Goal: Task Accomplishment & Management: Manage account settings

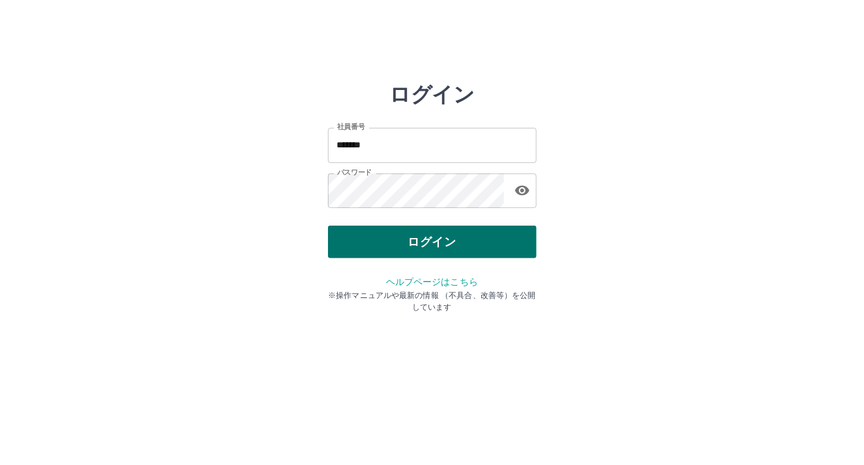
click at [353, 248] on button "ログイン" at bounding box center [432, 242] width 209 height 33
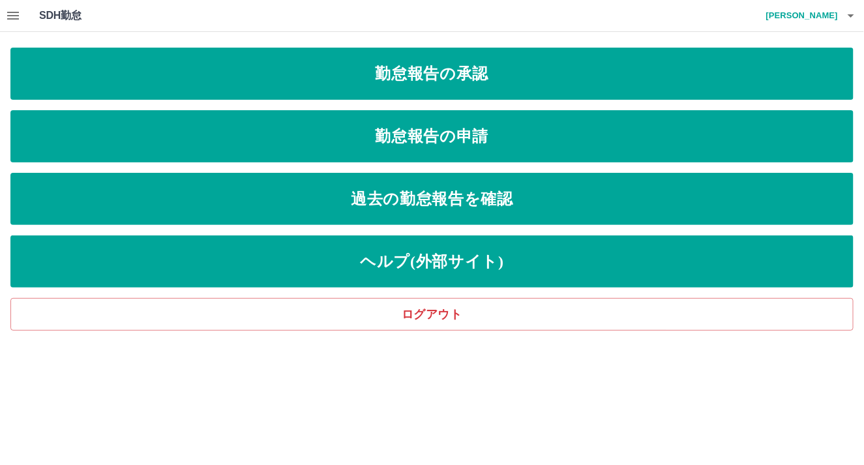
click at [8, 17] on icon "button" at bounding box center [13, 16] width 16 height 16
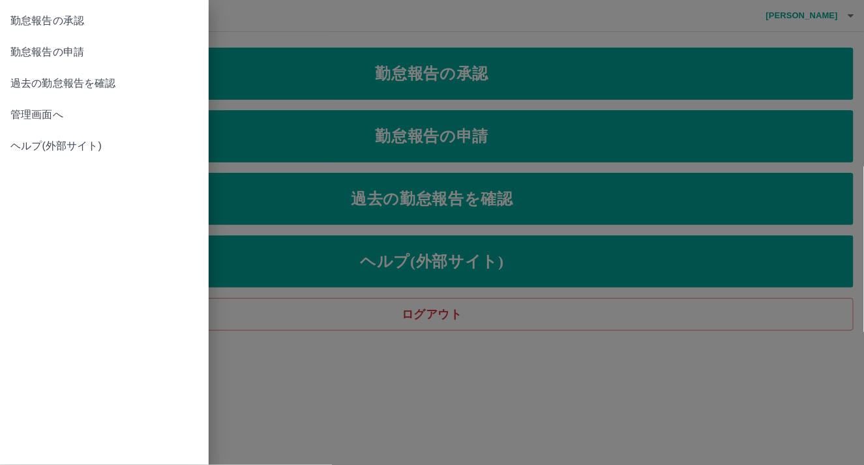
click at [24, 108] on span "管理画面へ" at bounding box center [104, 115] width 188 height 16
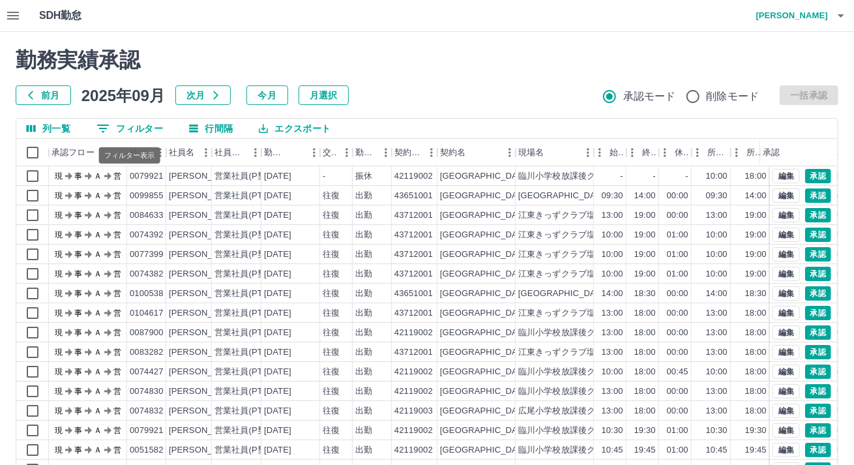
click at [121, 127] on button "0 フィルター" at bounding box center [129, 129] width 87 height 20
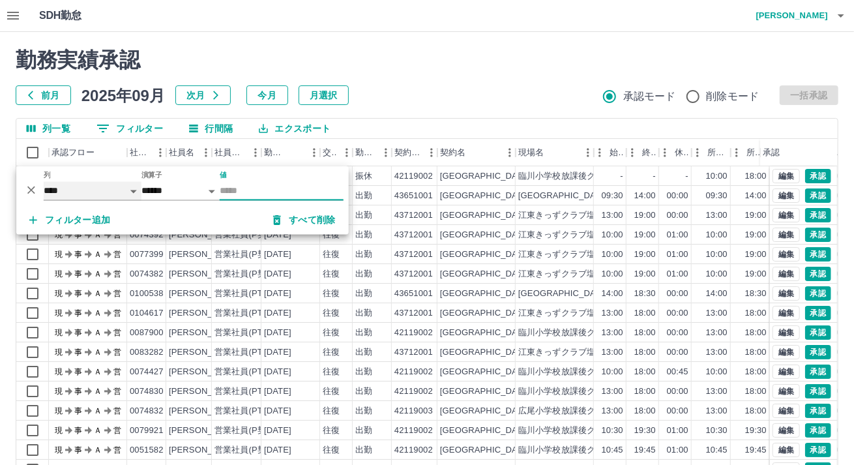
click at [92, 191] on select "**** *** **** *** *** **** ***** *** *** ** ** ** **** **** **** ** ** *** ****…" at bounding box center [93, 190] width 98 height 19
click at [44, 181] on select "**** *** **** *** *** **** ***** *** *** ** ** ** **** **** **** ** ** *** ****…" at bounding box center [93, 190] width 98 height 19
select select "**********"
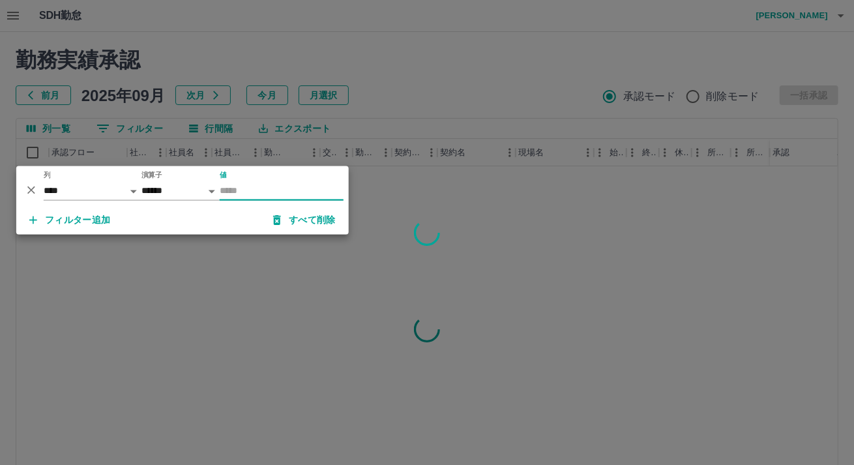
click at [241, 194] on input "値" at bounding box center [282, 190] width 124 height 19
type input "********"
click at [401, 106] on div at bounding box center [427, 232] width 854 height 465
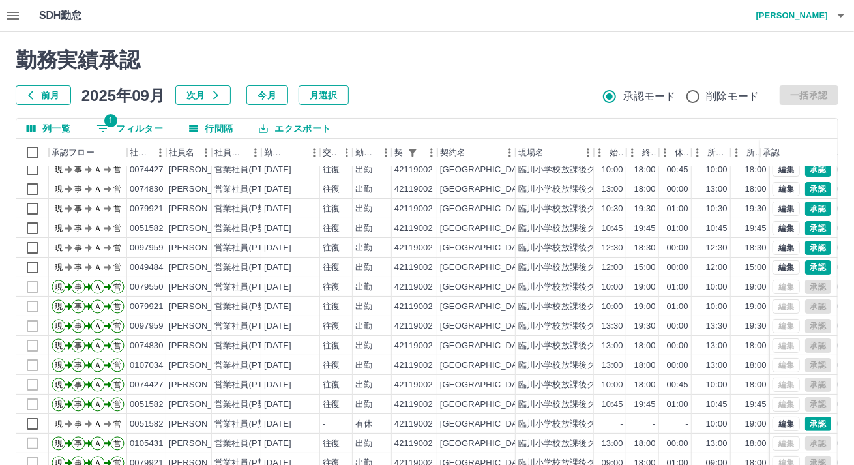
scroll to position [66, 0]
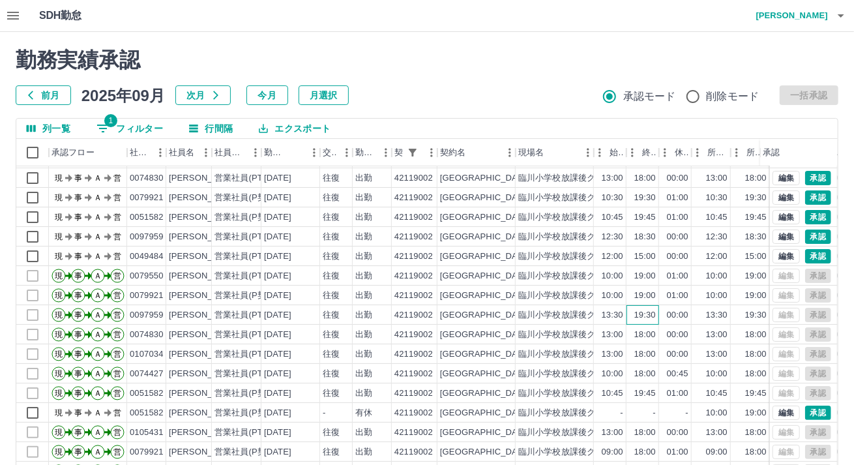
click at [654, 309] on div "19:30" at bounding box center [646, 315] width 22 height 12
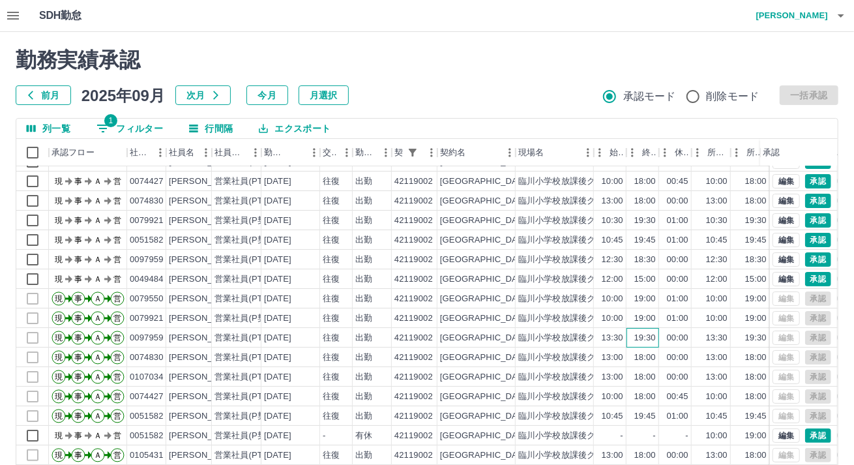
scroll to position [0, 0]
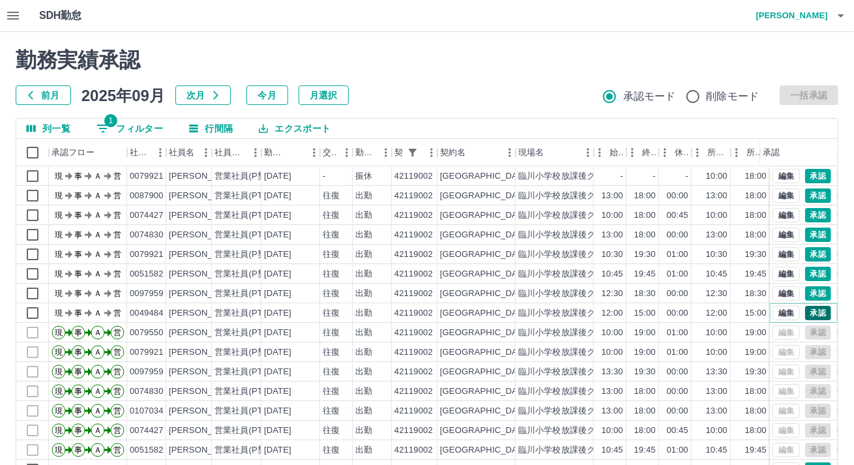
click at [807, 310] on button "承認" at bounding box center [818, 313] width 26 height 14
click at [812, 291] on button "承認" at bounding box center [818, 293] width 26 height 14
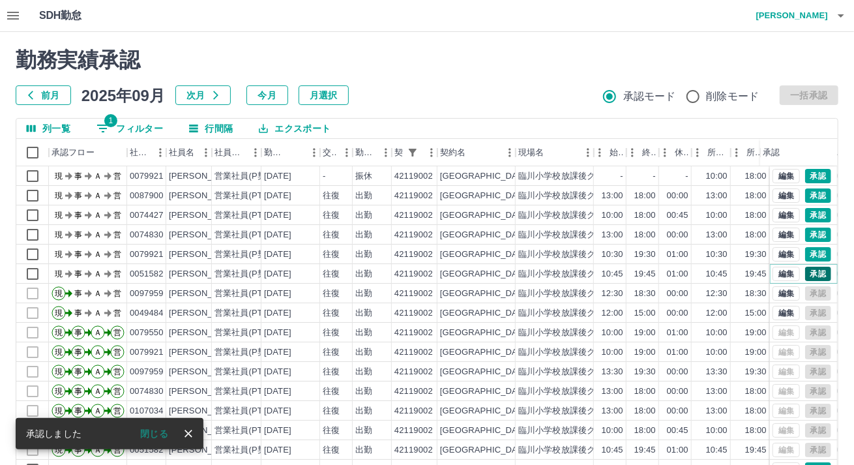
click at [811, 272] on button "承認" at bounding box center [818, 274] width 26 height 14
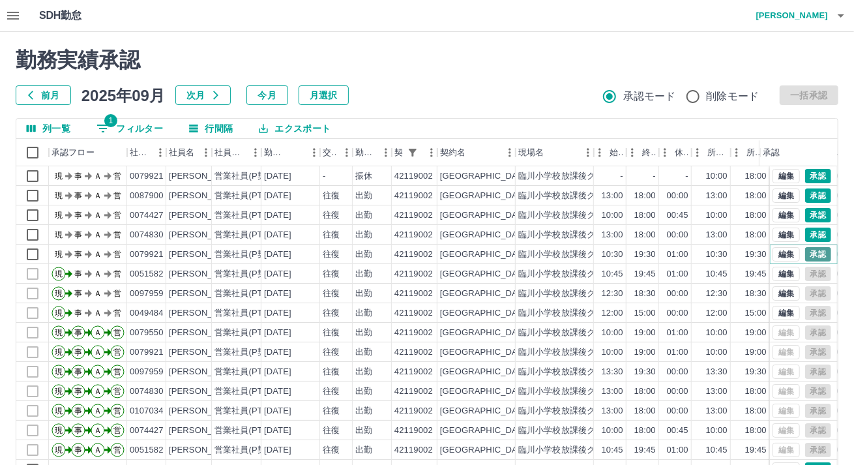
click at [811, 253] on button "承認" at bounding box center [818, 254] width 26 height 14
click at [805, 235] on button "承認" at bounding box center [818, 235] width 26 height 14
click at [805, 215] on button "承認" at bounding box center [818, 215] width 26 height 14
click at [805, 193] on button "承認" at bounding box center [818, 195] width 26 height 14
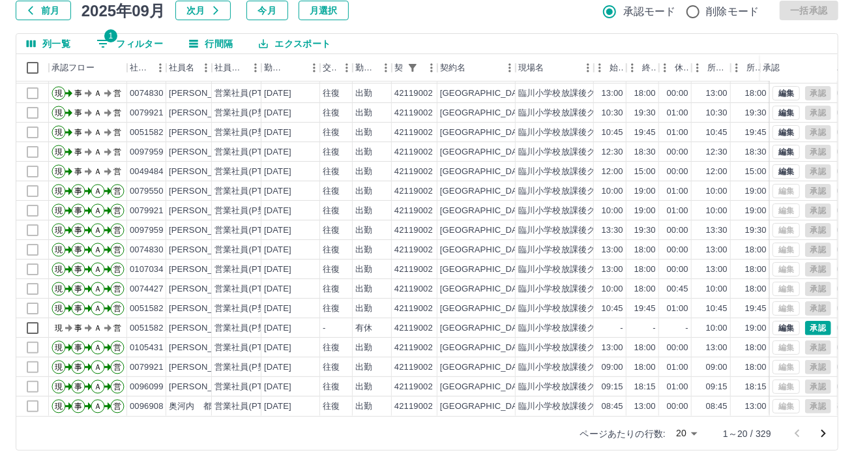
scroll to position [85, 0]
click at [826, 428] on icon "次のページへ" at bounding box center [824, 433] width 16 height 16
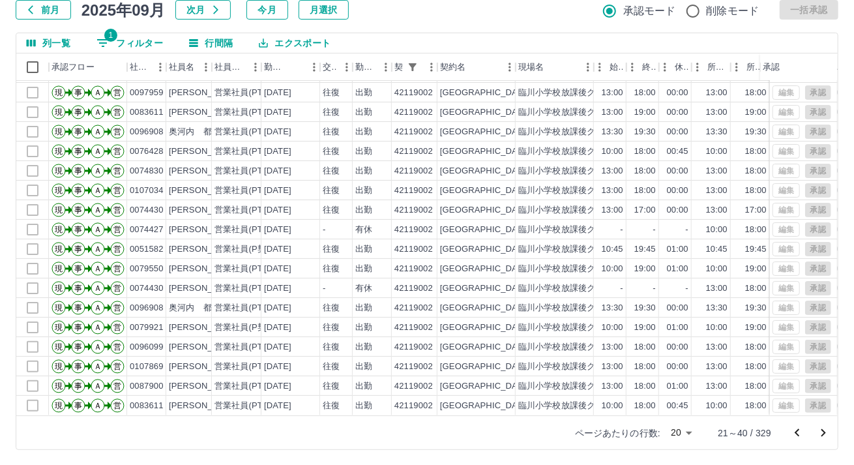
scroll to position [66, 0]
click at [820, 429] on icon "次のページへ" at bounding box center [824, 433] width 16 height 16
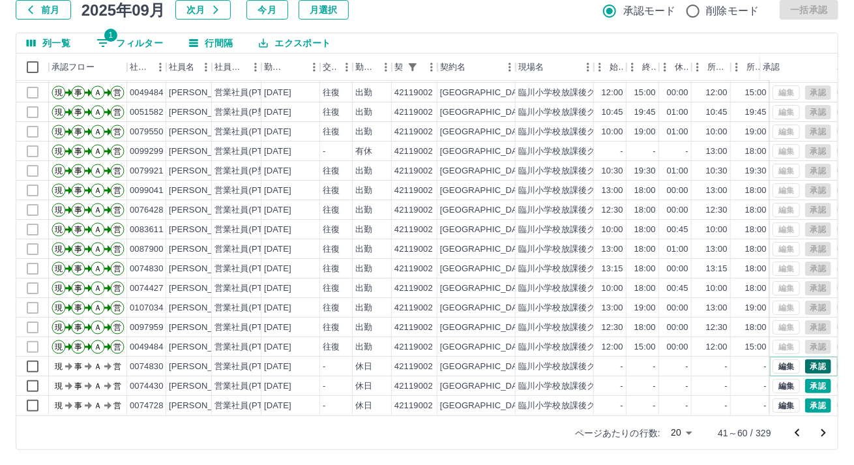
click at [805, 359] on button "承認" at bounding box center [818, 366] width 26 height 14
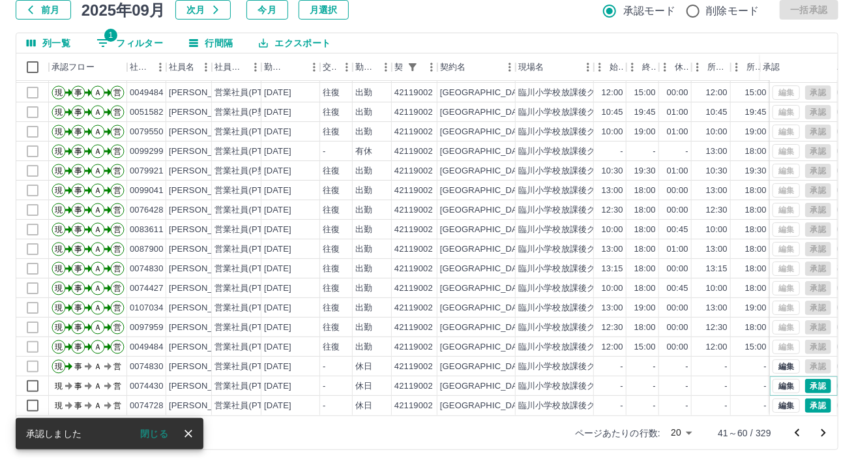
click at [805, 379] on button "承認" at bounding box center [818, 386] width 26 height 14
click at [807, 398] on button "承認" at bounding box center [818, 405] width 26 height 14
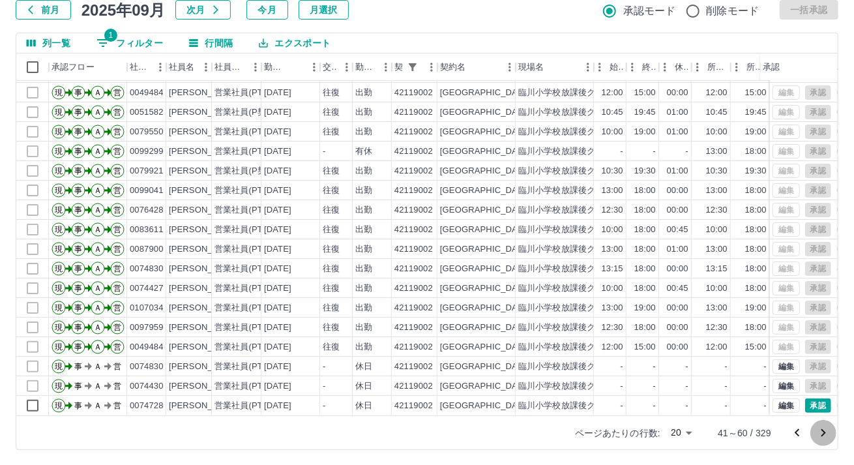
click at [826, 431] on icon "次のページへ" at bounding box center [824, 433] width 16 height 16
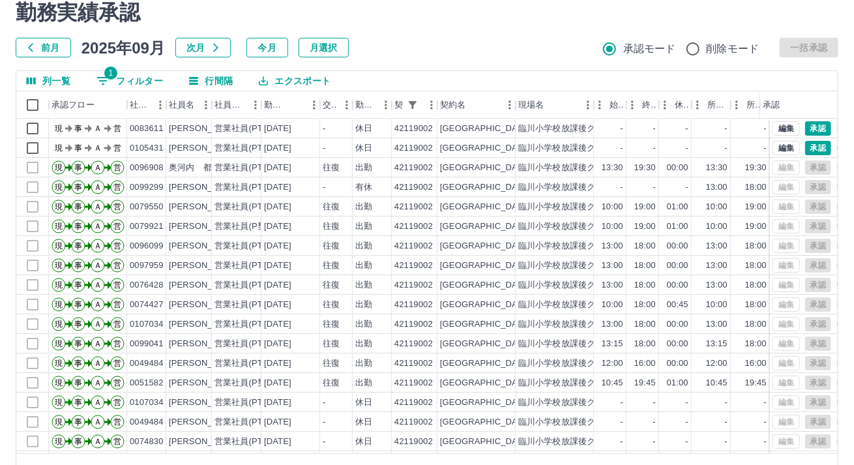
scroll to position [0, 0]
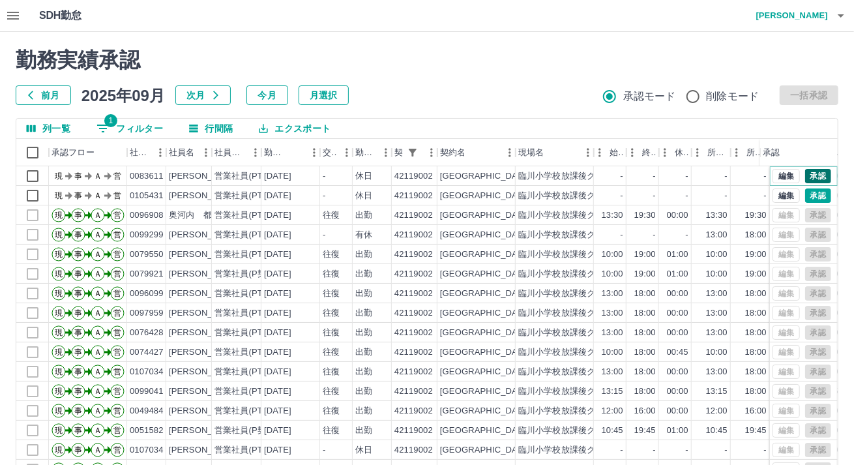
click at [805, 177] on button "承認" at bounding box center [818, 176] width 26 height 14
click at [805, 191] on button "承認" at bounding box center [818, 195] width 26 height 14
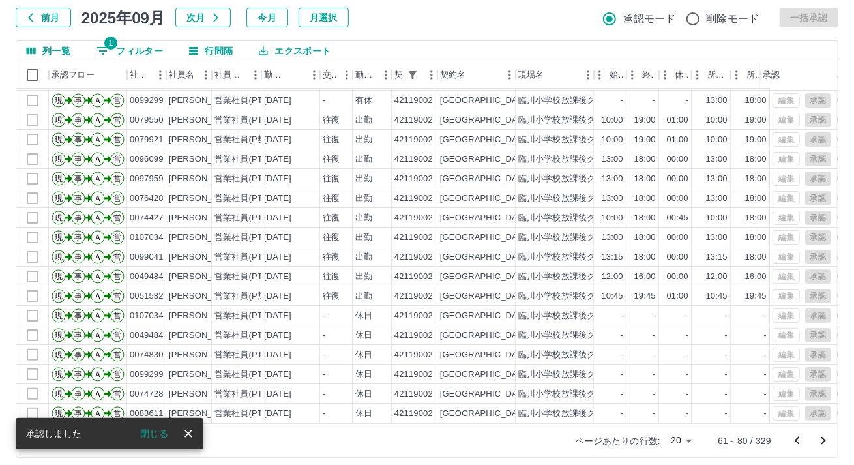
scroll to position [85, 0]
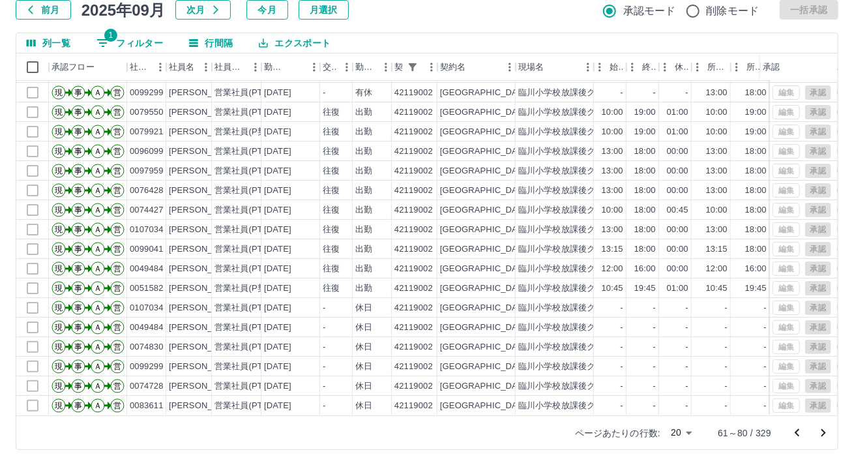
click at [823, 437] on icon "次のページへ" at bounding box center [824, 433] width 16 height 16
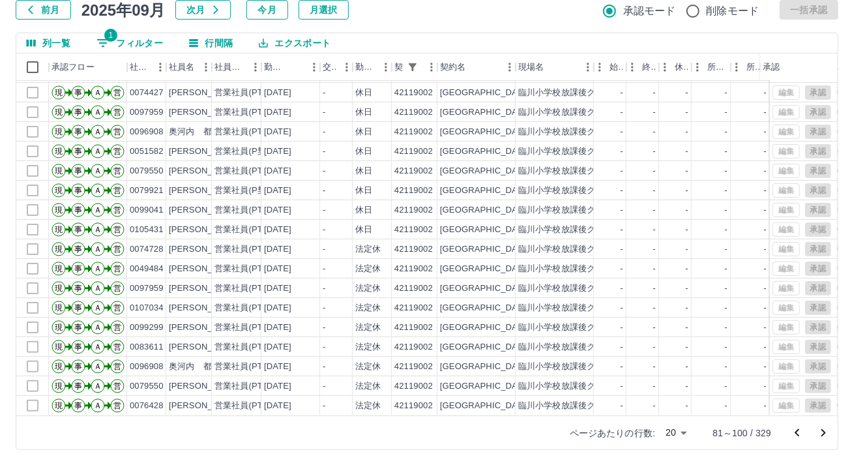
scroll to position [66, 0]
click at [827, 430] on icon "次のページへ" at bounding box center [824, 433] width 16 height 16
click at [822, 431] on icon "次のページへ" at bounding box center [824, 433] width 16 height 16
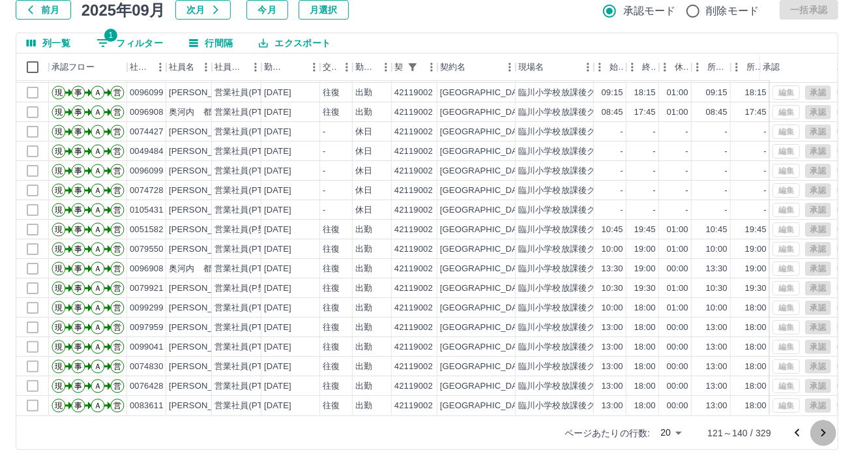
click at [820, 430] on icon "次のページへ" at bounding box center [824, 433] width 16 height 16
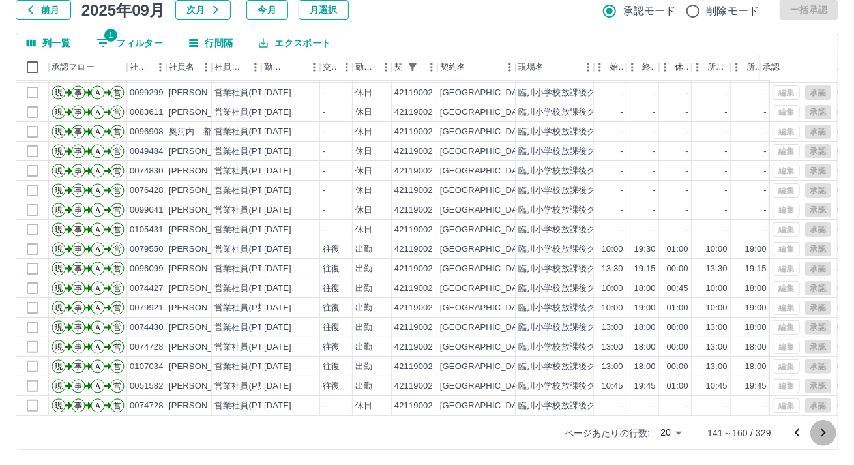
click at [822, 427] on icon "次のページへ" at bounding box center [824, 433] width 16 height 16
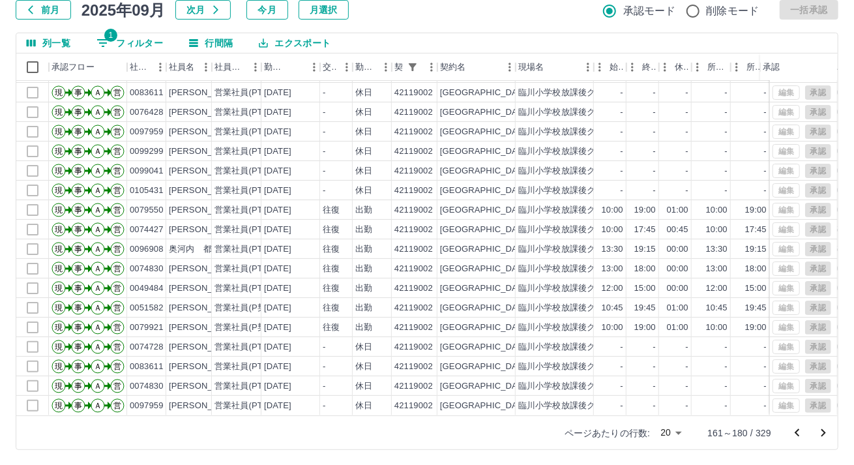
scroll to position [0, 0]
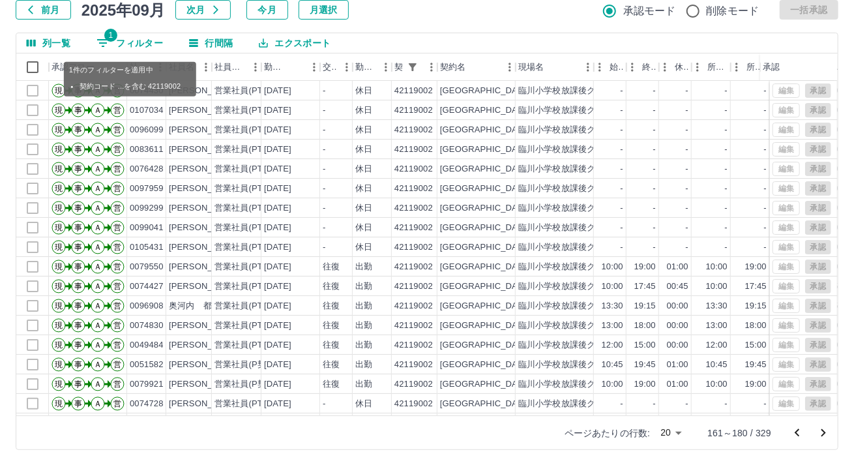
click at [129, 40] on button "1 フィルター" at bounding box center [129, 43] width 87 height 20
select select "**********"
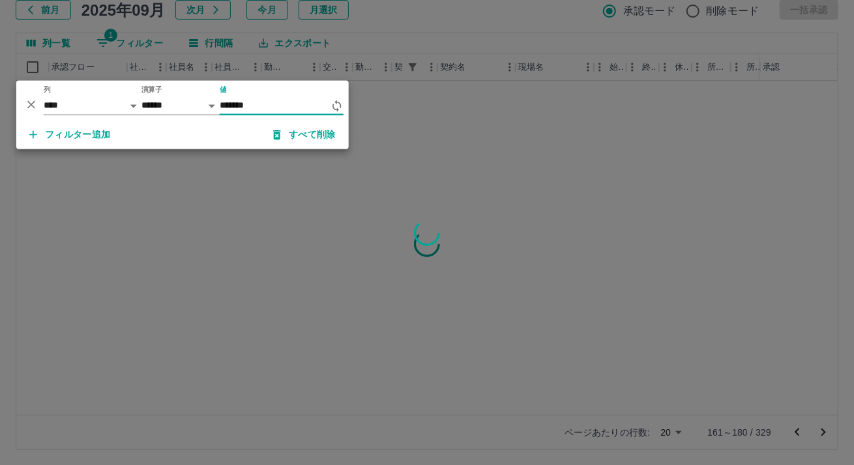
type input "********"
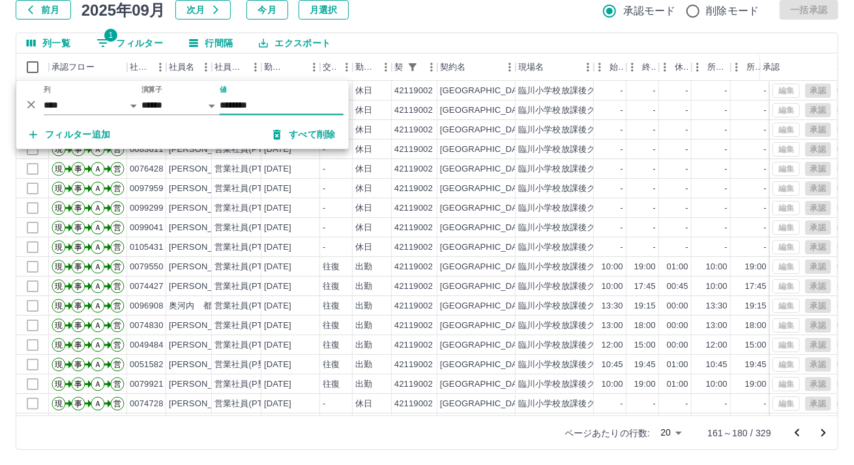
click at [421, 20] on div "勤務実績承認 前月 2025年09月 次月 今月 月選択 承認モード 削除モード 一括承認 列一覧 1 フィルター 行間隔 エクスポート 承認フロー 社員番号…" at bounding box center [427, 206] width 854 height 519
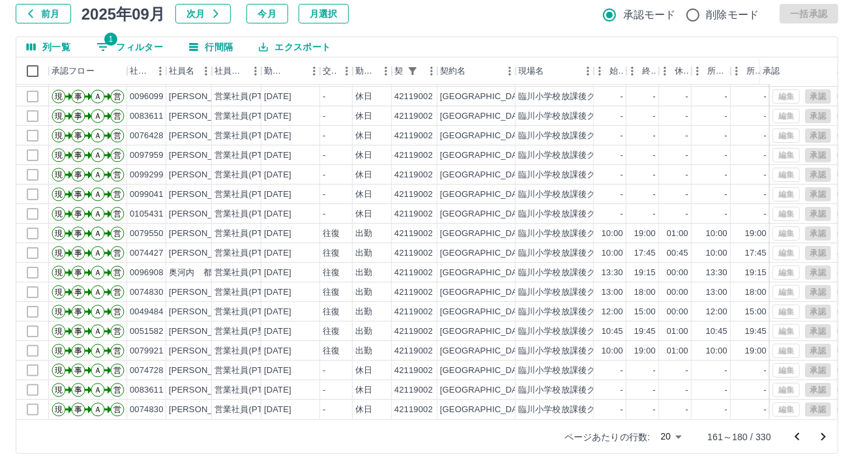
scroll to position [85, 0]
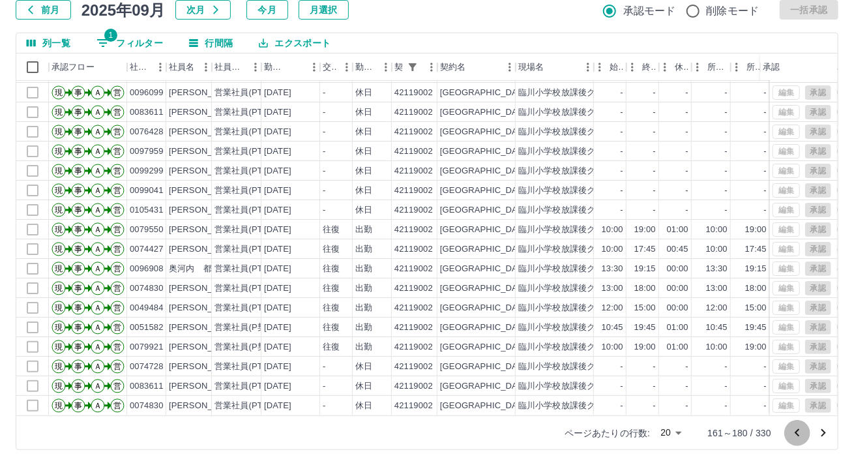
click at [803, 428] on icon "前のページへ" at bounding box center [798, 433] width 16 height 16
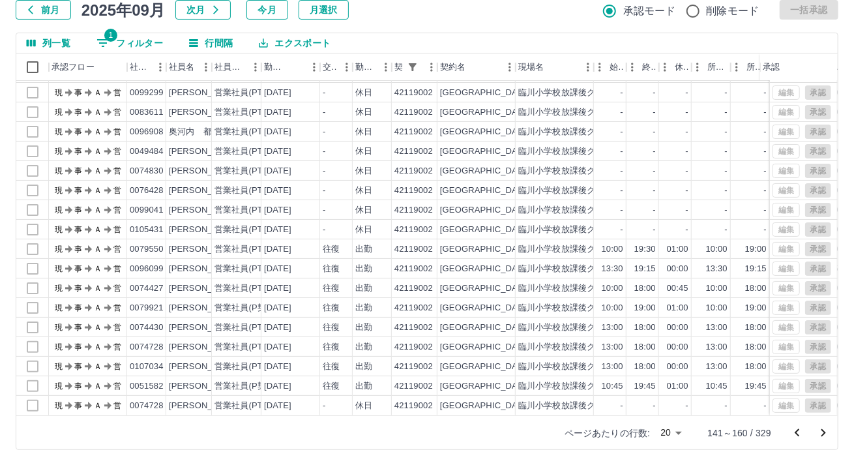
click at [803, 428] on icon "前のページへ" at bounding box center [798, 433] width 16 height 16
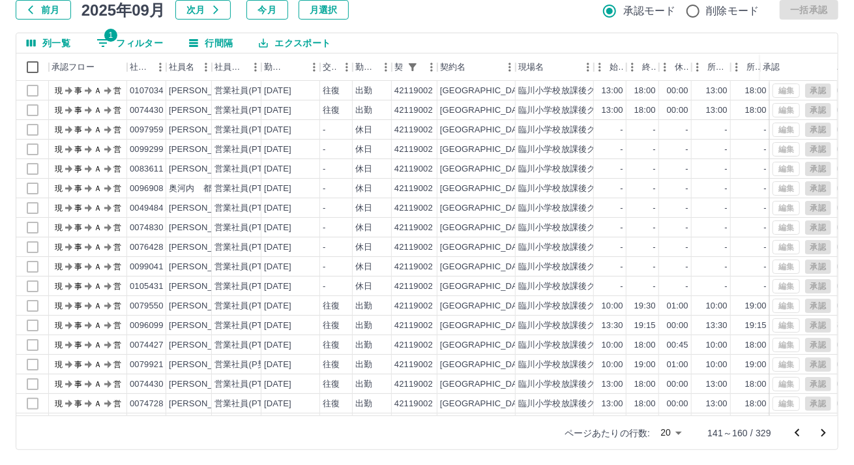
click at [803, 428] on icon "前のページへ" at bounding box center [798, 433] width 16 height 16
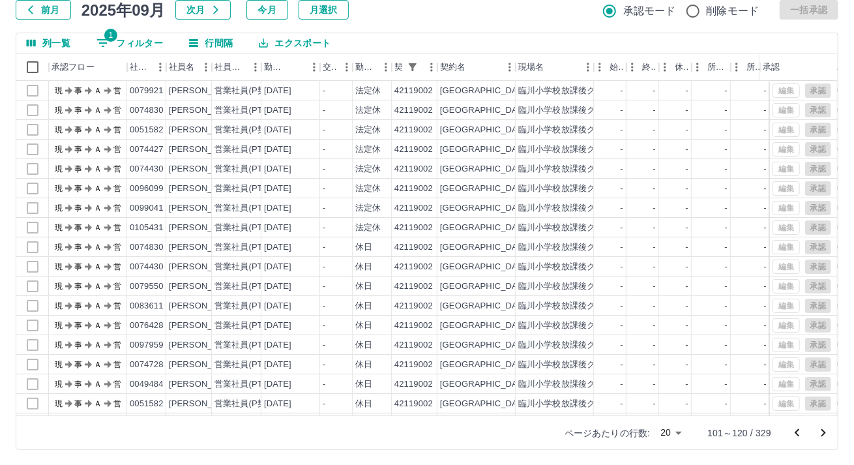
click at [803, 428] on icon "前のページへ" at bounding box center [798, 433] width 16 height 16
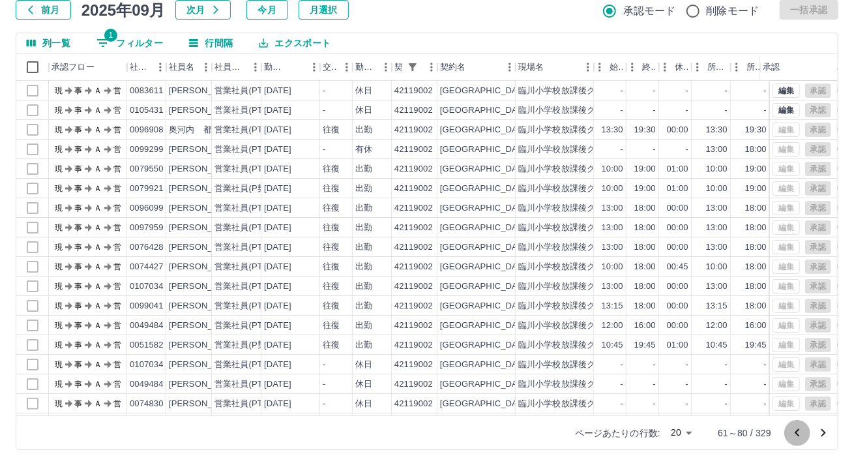
click at [803, 428] on icon "前のページへ" at bounding box center [798, 433] width 16 height 16
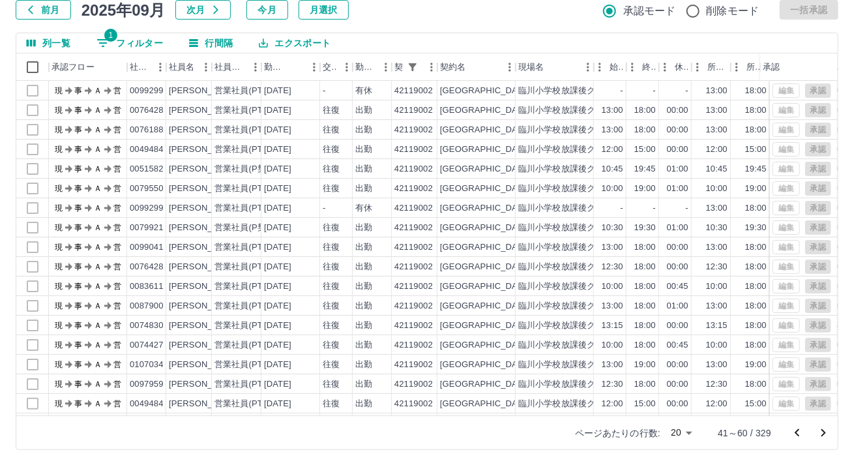
click at [803, 428] on icon "前のページへ" at bounding box center [798, 433] width 16 height 16
click at [803, 428] on div at bounding box center [811, 433] width 52 height 26
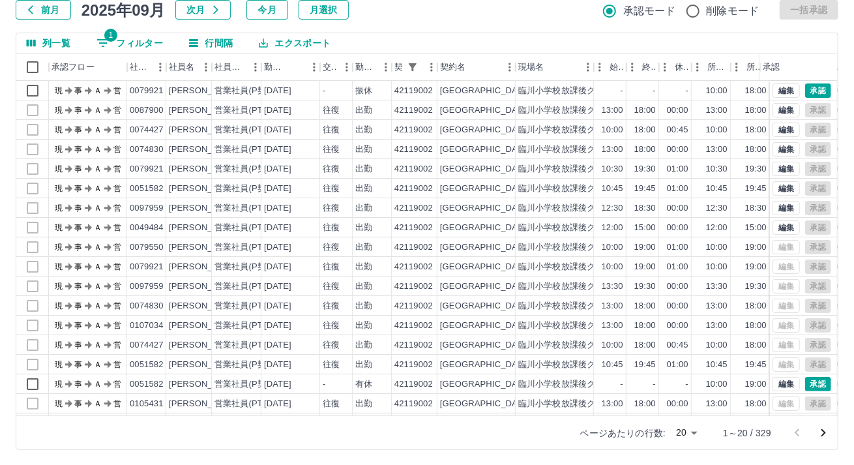
click at [803, 428] on div at bounding box center [811, 433] width 52 height 26
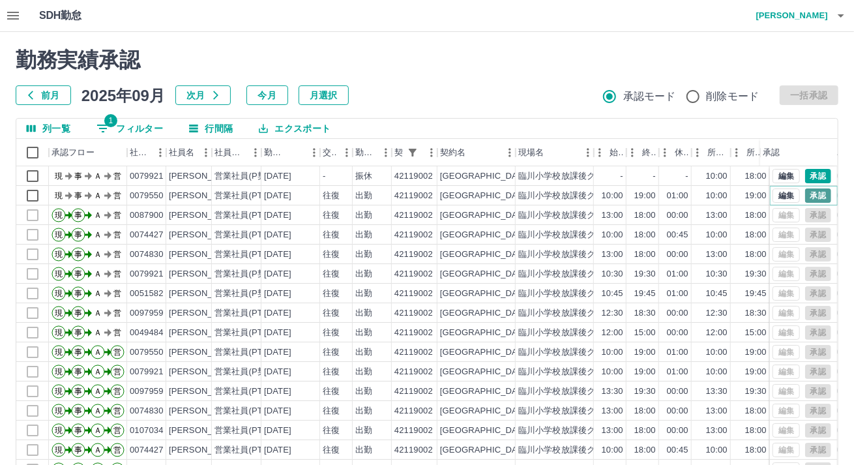
click at [805, 193] on button "承認" at bounding box center [818, 195] width 26 height 14
